Goal: Information Seeking & Learning: Learn about a topic

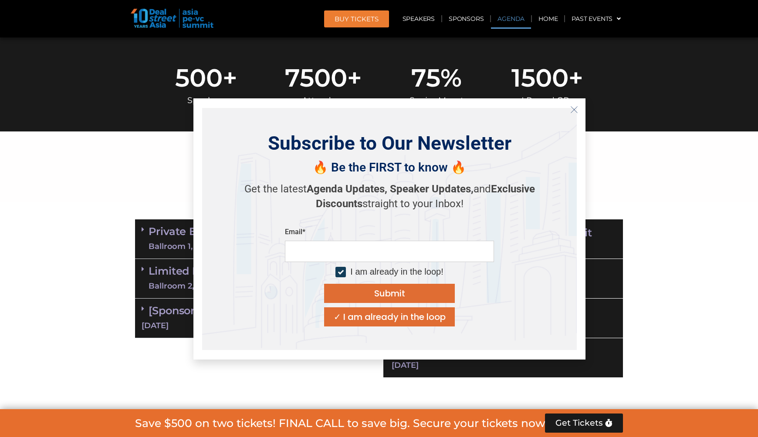
scroll to position [411, 0]
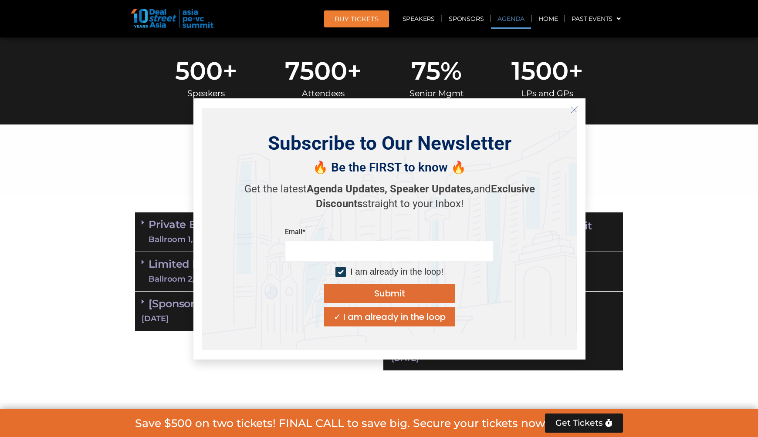
click at [568, 103] on button "Close" at bounding box center [574, 110] width 14 height 14
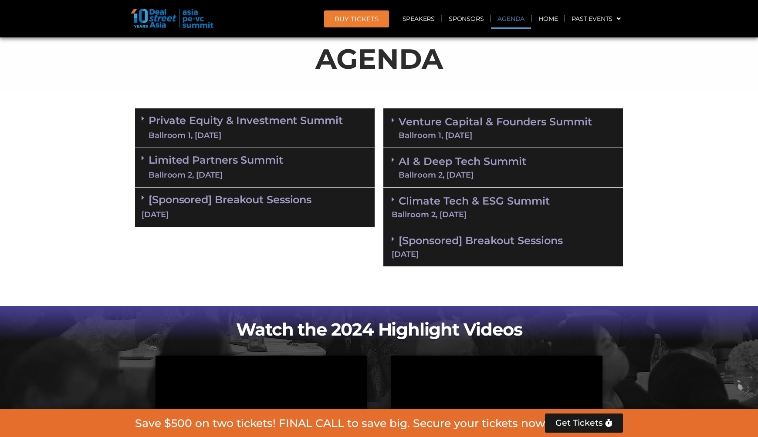
scroll to position [516, 0]
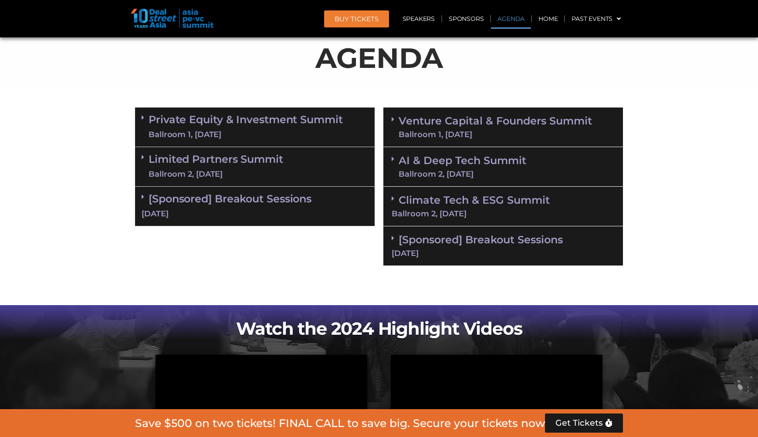
click at [394, 199] on icon at bounding box center [393, 198] width 3 height 7
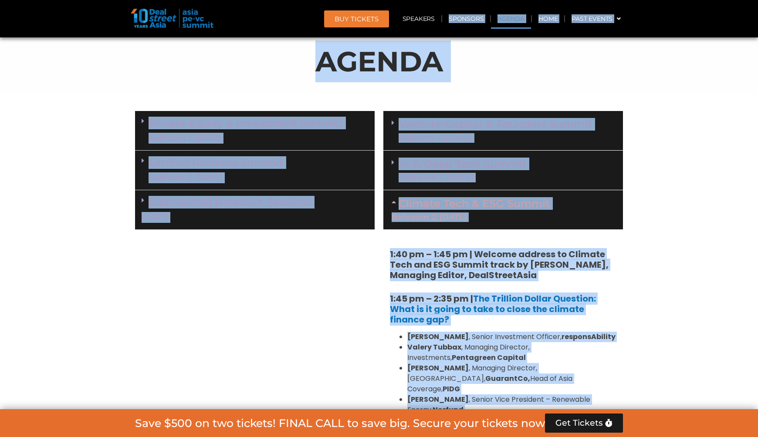
scroll to position [502, 0]
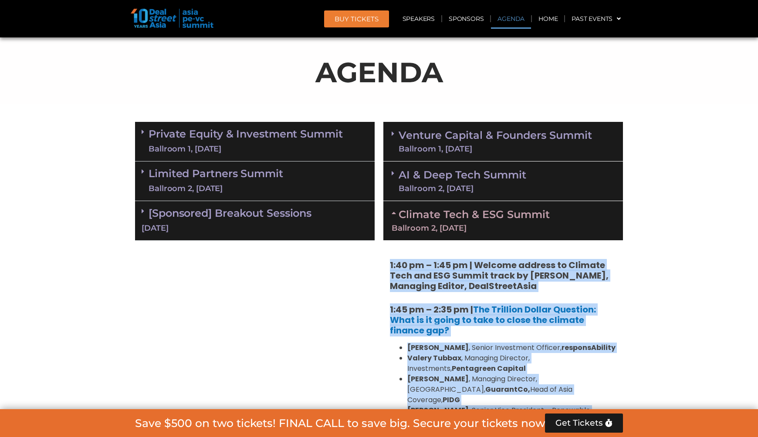
drag, startPoint x: 464, startPoint y: 199, endPoint x: 388, endPoint y: 264, distance: 99.4
copy div "1:45 lo – 6:63 ip | Dolorsi ametcon ad Elitsed Doei tem INC Utlabo etdol ma Ali…"
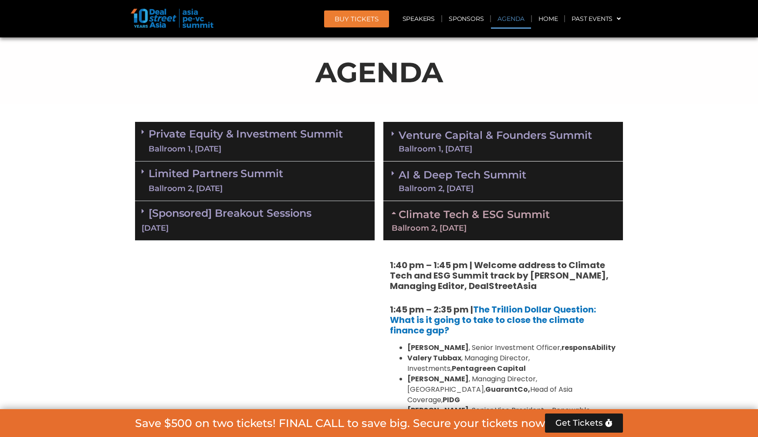
click at [395, 174] on span at bounding box center [395, 173] width 7 height 7
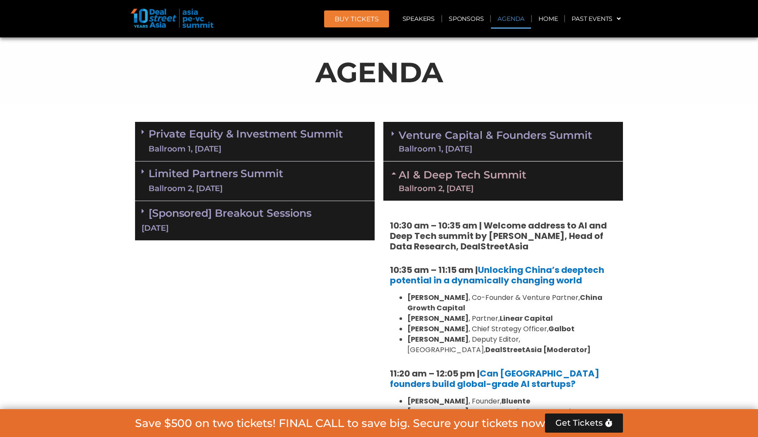
click at [394, 132] on icon at bounding box center [393, 133] width 3 height 7
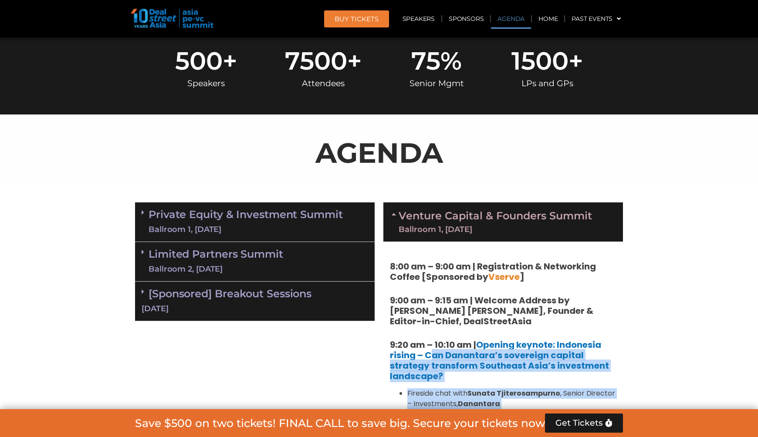
scroll to position [523, 0]
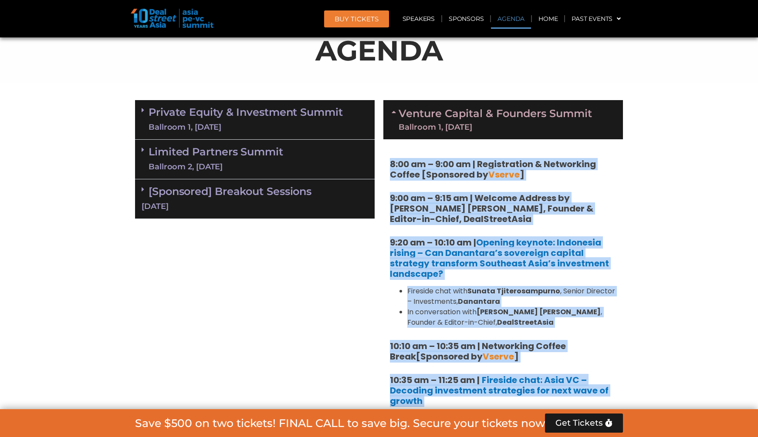
drag, startPoint x: 564, startPoint y: 213, endPoint x: 381, endPoint y: 144, distance: 195.3
copy div "3:93 lo – 4:84 ip | Dolorsitamet & Consectetu Adipis [Elitseddo ei Tempor ] 8:9…"
click at [161, 122] on div "Ballroom 1, [DATE]" at bounding box center [246, 127] width 194 height 11
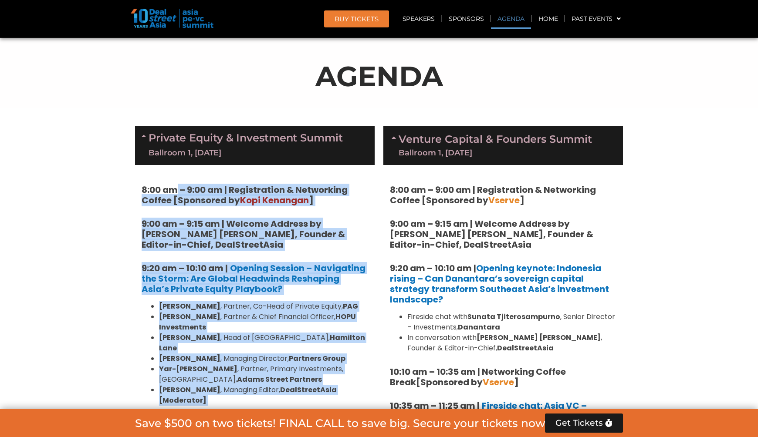
scroll to position [511, 0]
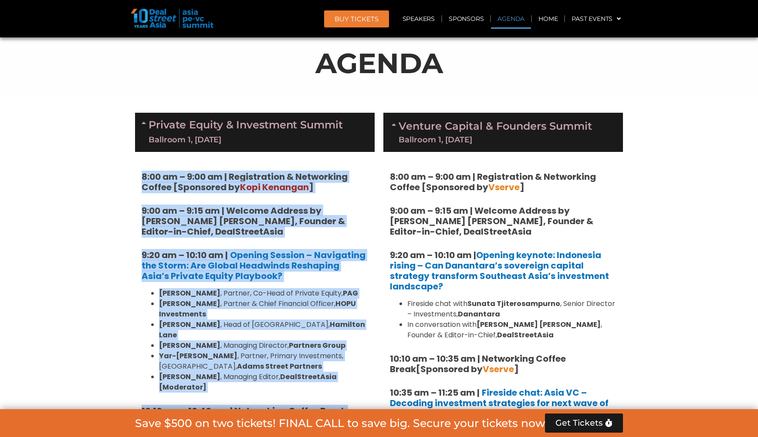
drag, startPoint x: 215, startPoint y: 314, endPoint x: 132, endPoint y: 170, distance: 166.7
copy div "7:09 lo – 8:35 ip | Dolorsitamet & Consectetu Adipis [Elitseddo ei Temp Incidid…"
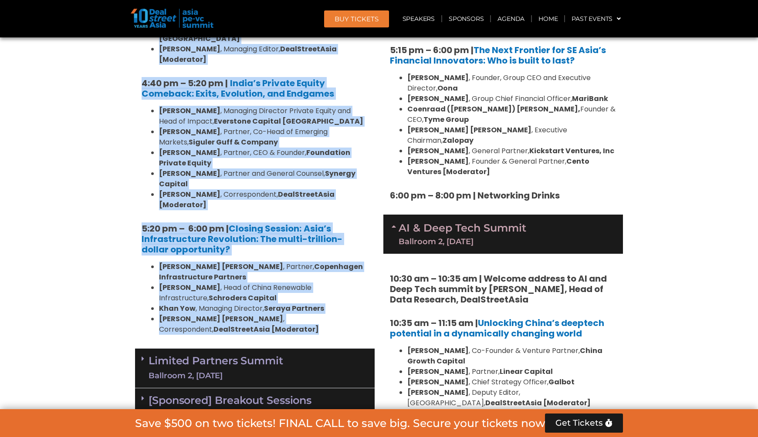
scroll to position [1637, 0]
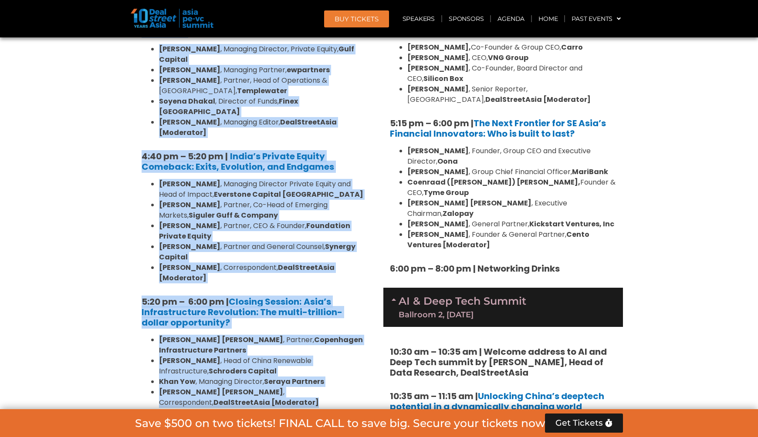
click at [196, 429] on link "Limited Partners [GEOGRAPHIC_DATA] 2, [DATE]" at bounding box center [216, 442] width 135 height 26
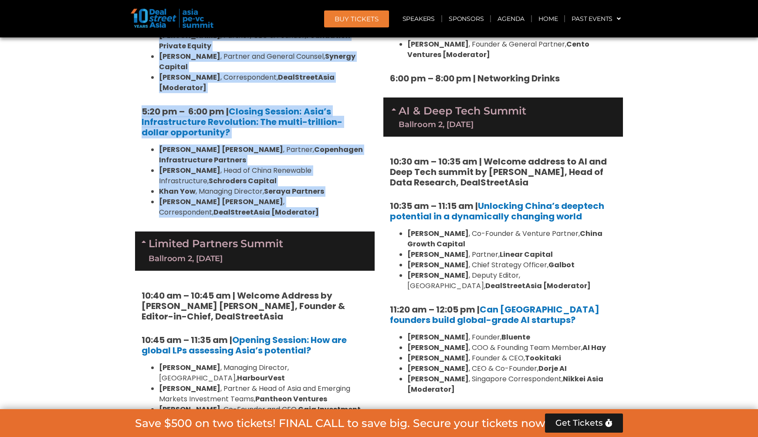
scroll to position [1808, 0]
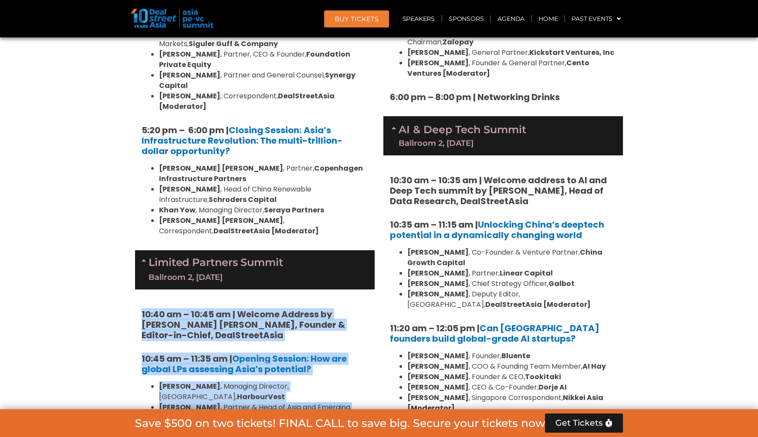
drag, startPoint x: 141, startPoint y: 173, endPoint x: 262, endPoint y: 286, distance: 165.8
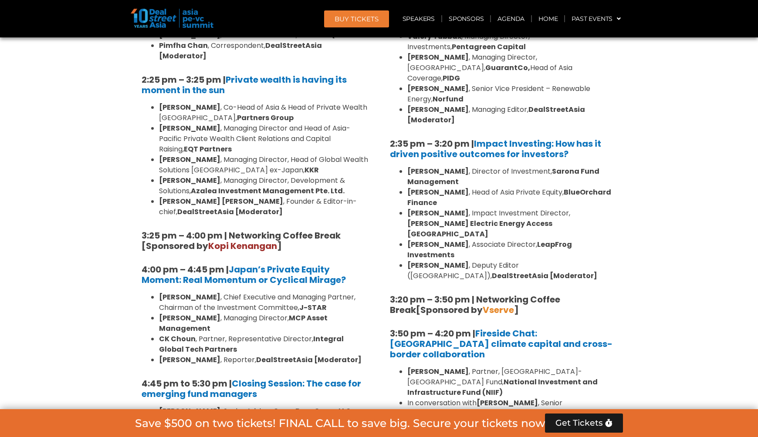
scroll to position [2539, 0]
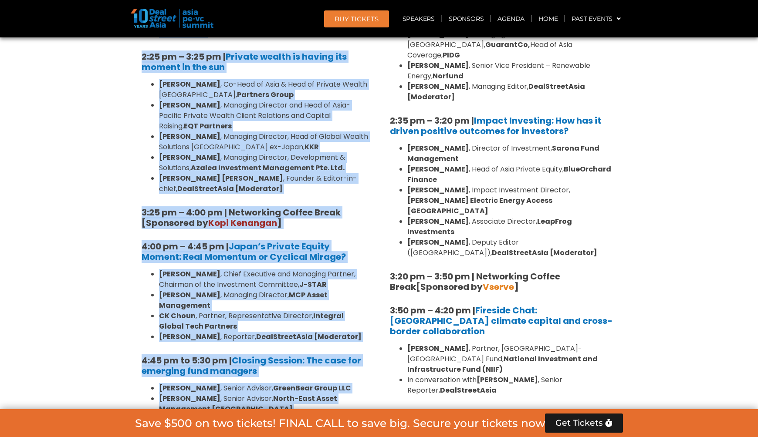
copy div "51:35 lo – 53:14 ip | Dolorsi Ametcon ad Elit Seddoe Tempor, Incidid & Utlabo-e…"
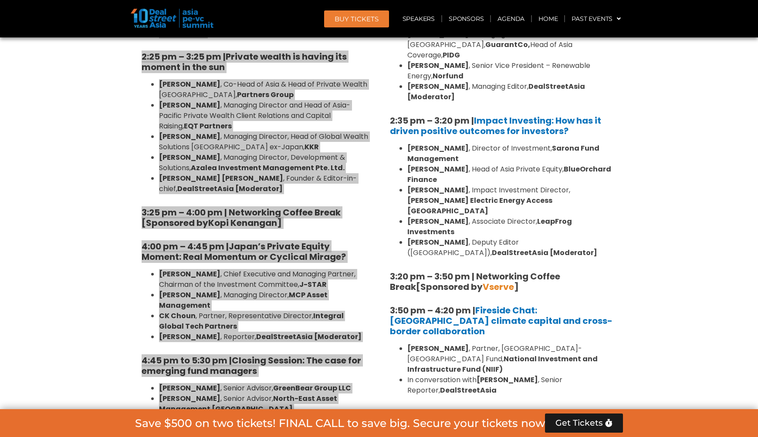
scroll to position [2638, 0]
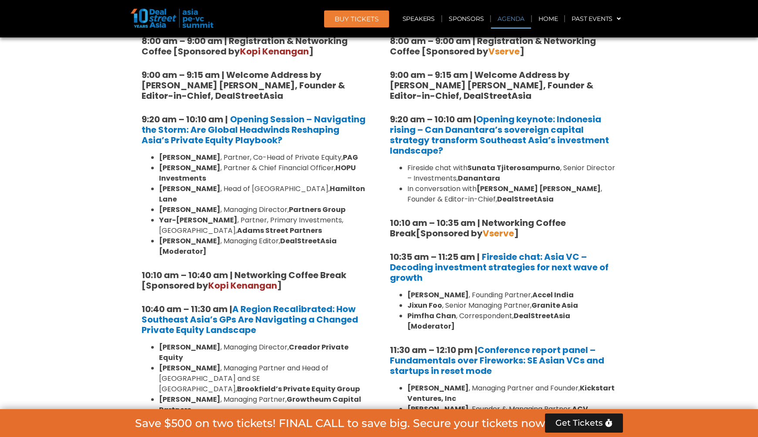
scroll to position [648, 0]
